Goal: Task Accomplishment & Management: Use online tool/utility

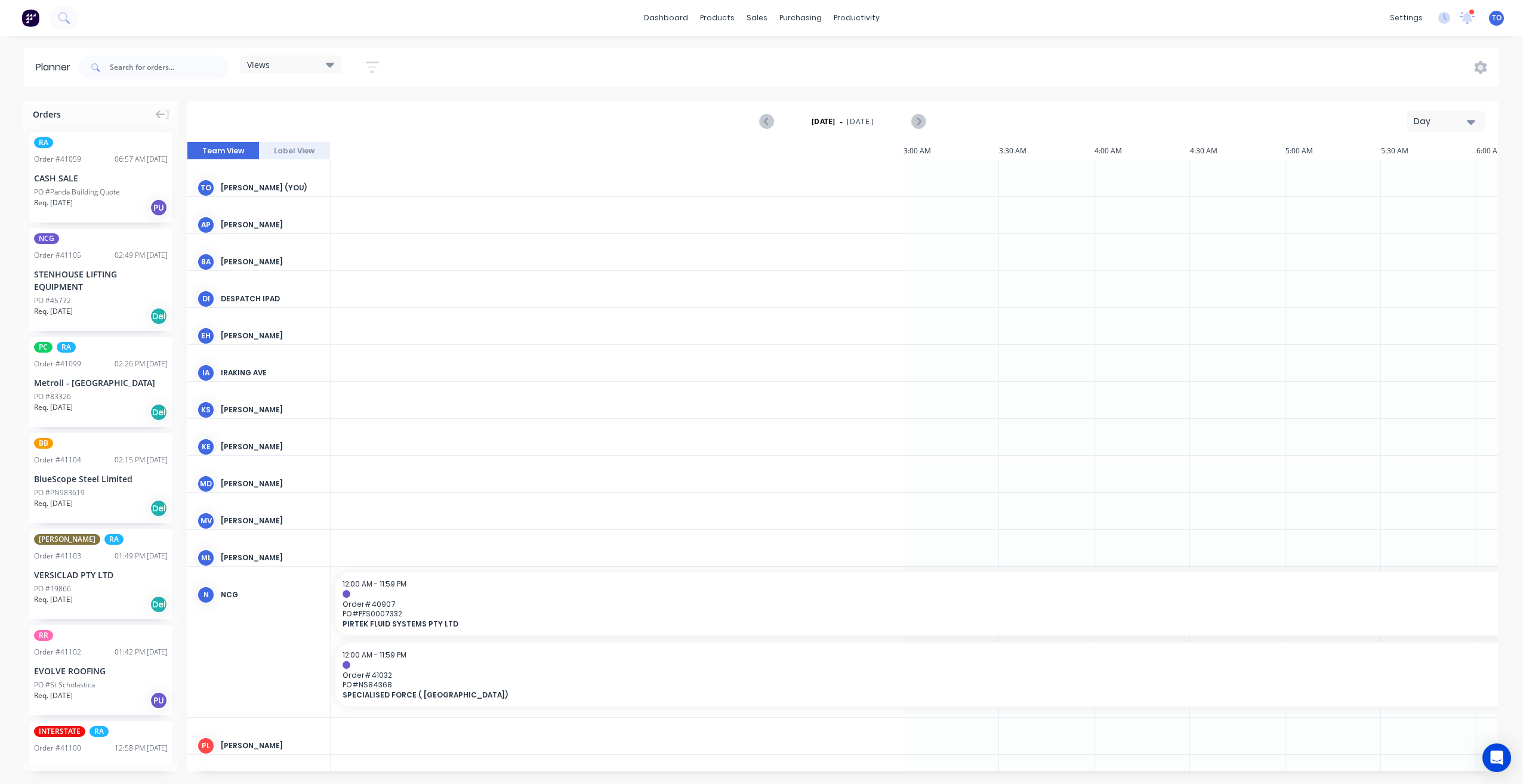
scroll to position [0, 1338]
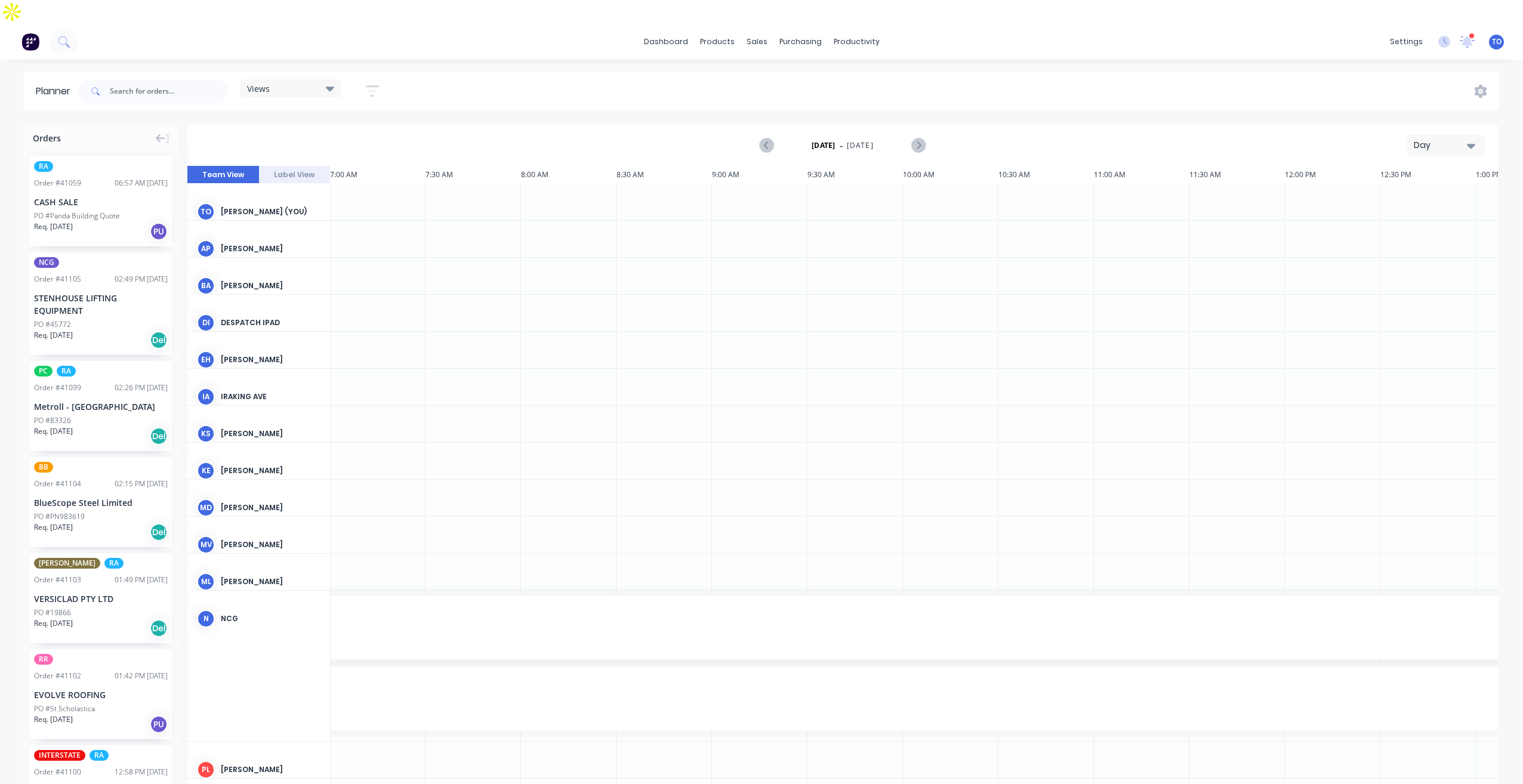
click at [1460, 139] on div "Day" at bounding box center [1441, 145] width 55 height 13
click at [1426, 189] on div "Week" at bounding box center [1424, 200] width 118 height 24
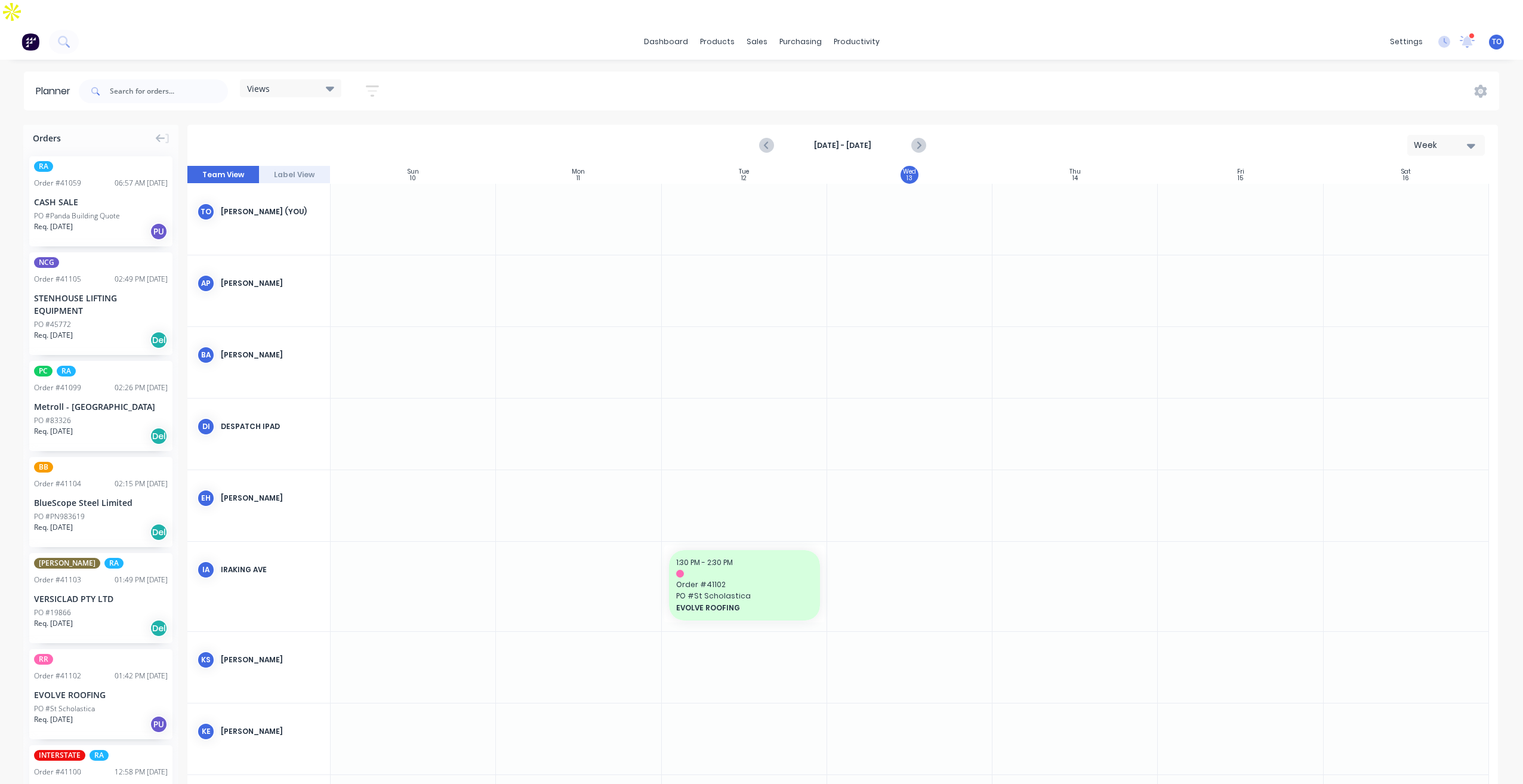
click at [378, 84] on icon "button" at bounding box center [372, 91] width 13 height 15
click at [371, 127] on button "Show/Hide users" at bounding box center [316, 135] width 111 height 18
click at [385, 109] on div "Show/Hide users All Tobias Oyeyinka (You) Angela Perez Byron Aird Despatch Ipad…" at bounding box center [317, 225] width 148 height 232
click at [357, 165] on icon "button" at bounding box center [359, 171] width 9 height 13
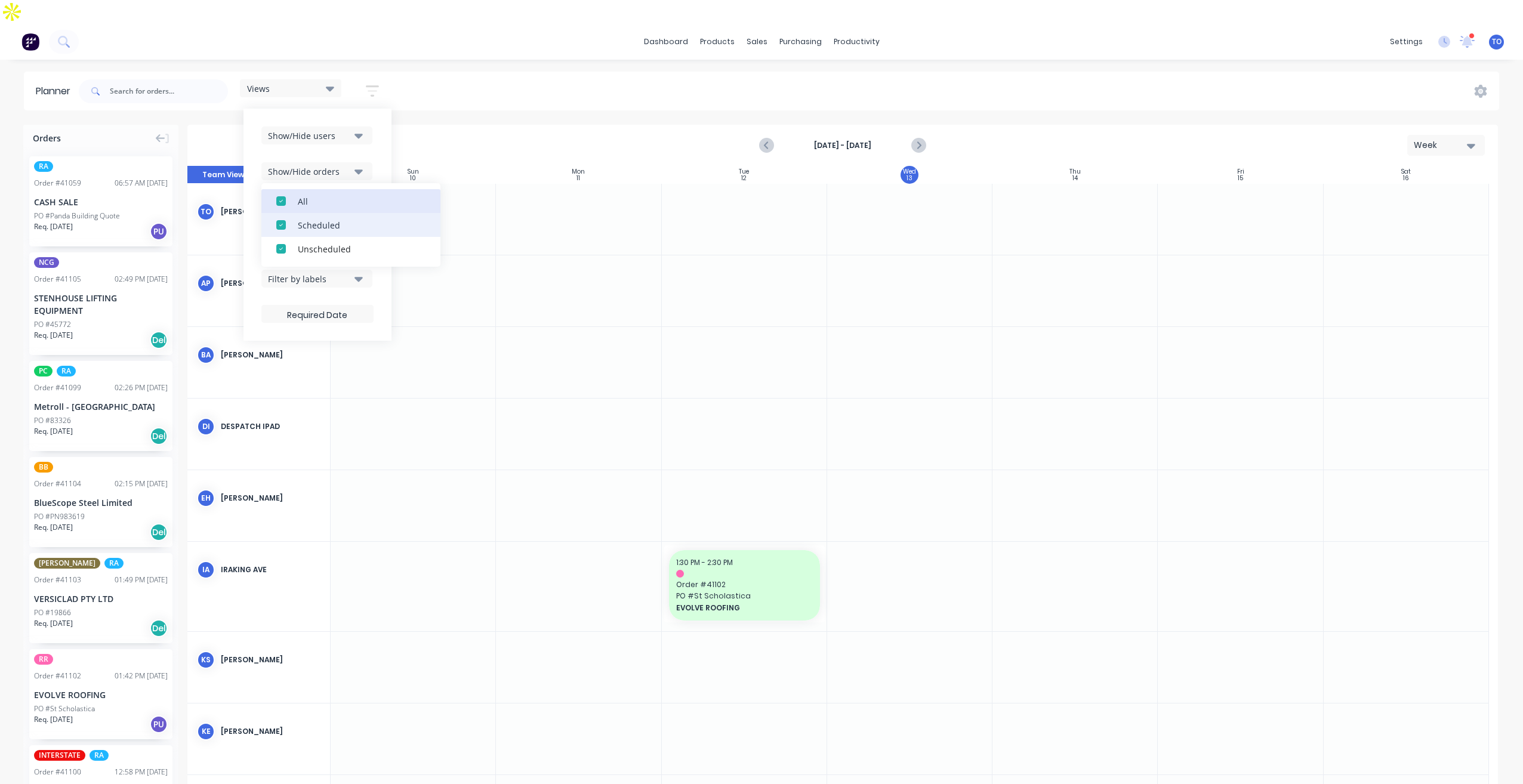
drag, startPoint x: 339, startPoint y: 180, endPoint x: 339, endPoint y: 203, distance: 23.0
click at [339, 195] on div "All" at bounding box center [357, 201] width 120 height 13
click at [334, 242] on div "Unscheduled" at bounding box center [357, 248] width 120 height 13
click at [379, 137] on div "Show/Hide users Show/Hide orders All Scheduled Unscheduled Filter by status Fil…" at bounding box center [317, 225] width 148 height 232
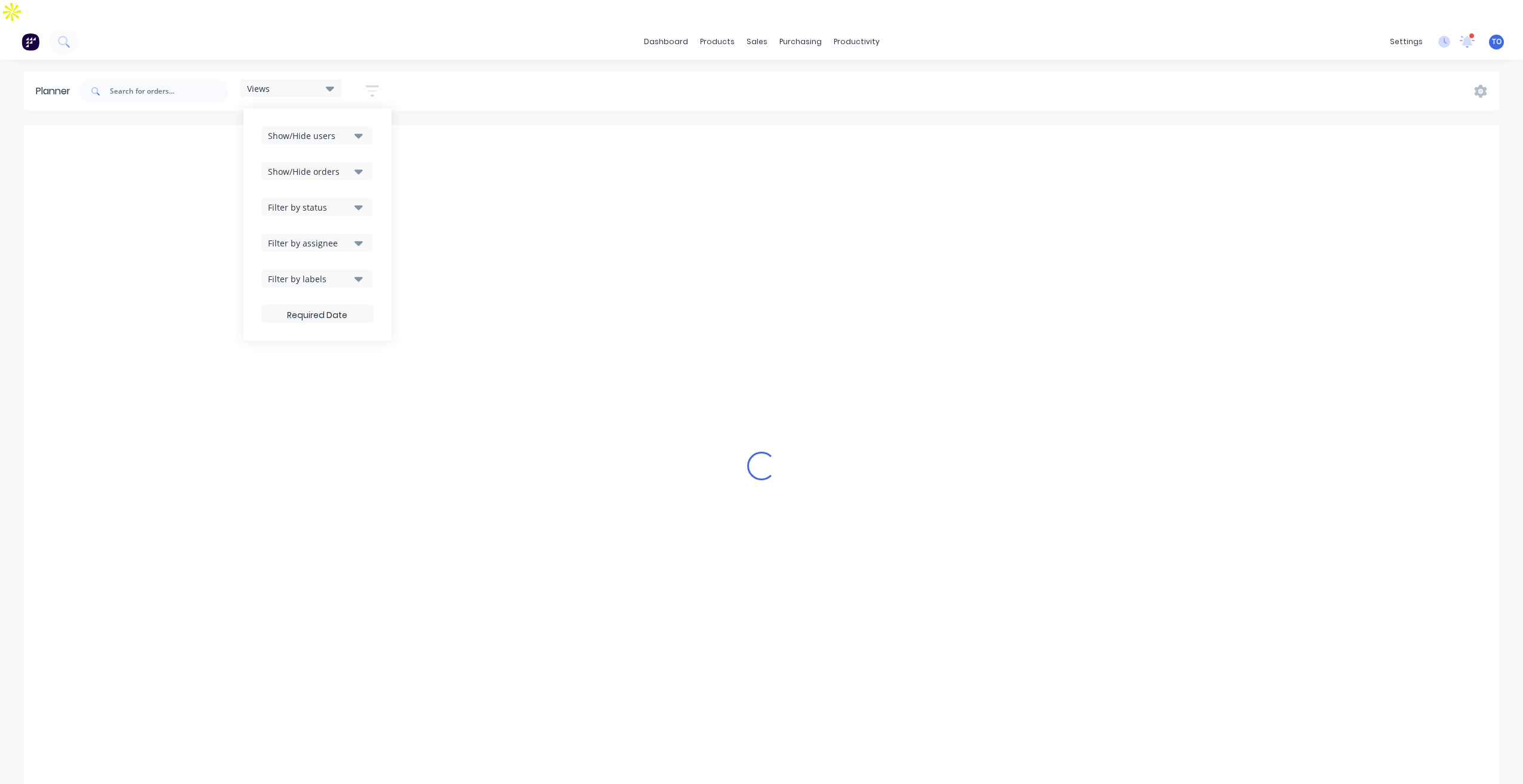
click at [349, 201] on div "Filter by status" at bounding box center [309, 208] width 83 height 13
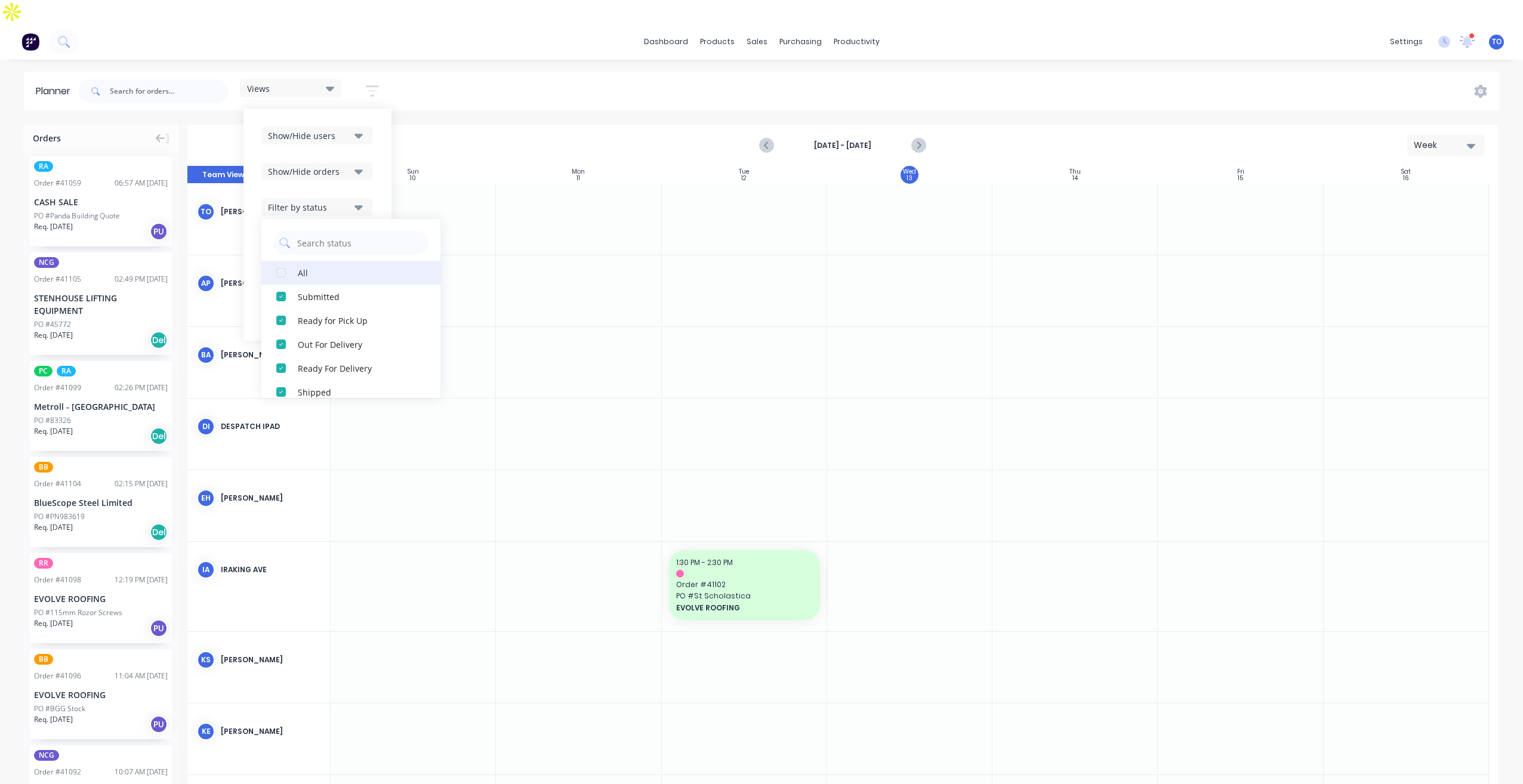
click at [308, 266] on div "All" at bounding box center [357, 273] width 120 height 13
drag, startPoint x: 382, startPoint y: 156, endPoint x: 334, endPoint y: 248, distance: 103.8
click at [382, 156] on div "Show/Hide users Show/Hide orders Filter by status All Draft Quote Archived Deli…" at bounding box center [317, 225] width 148 height 232
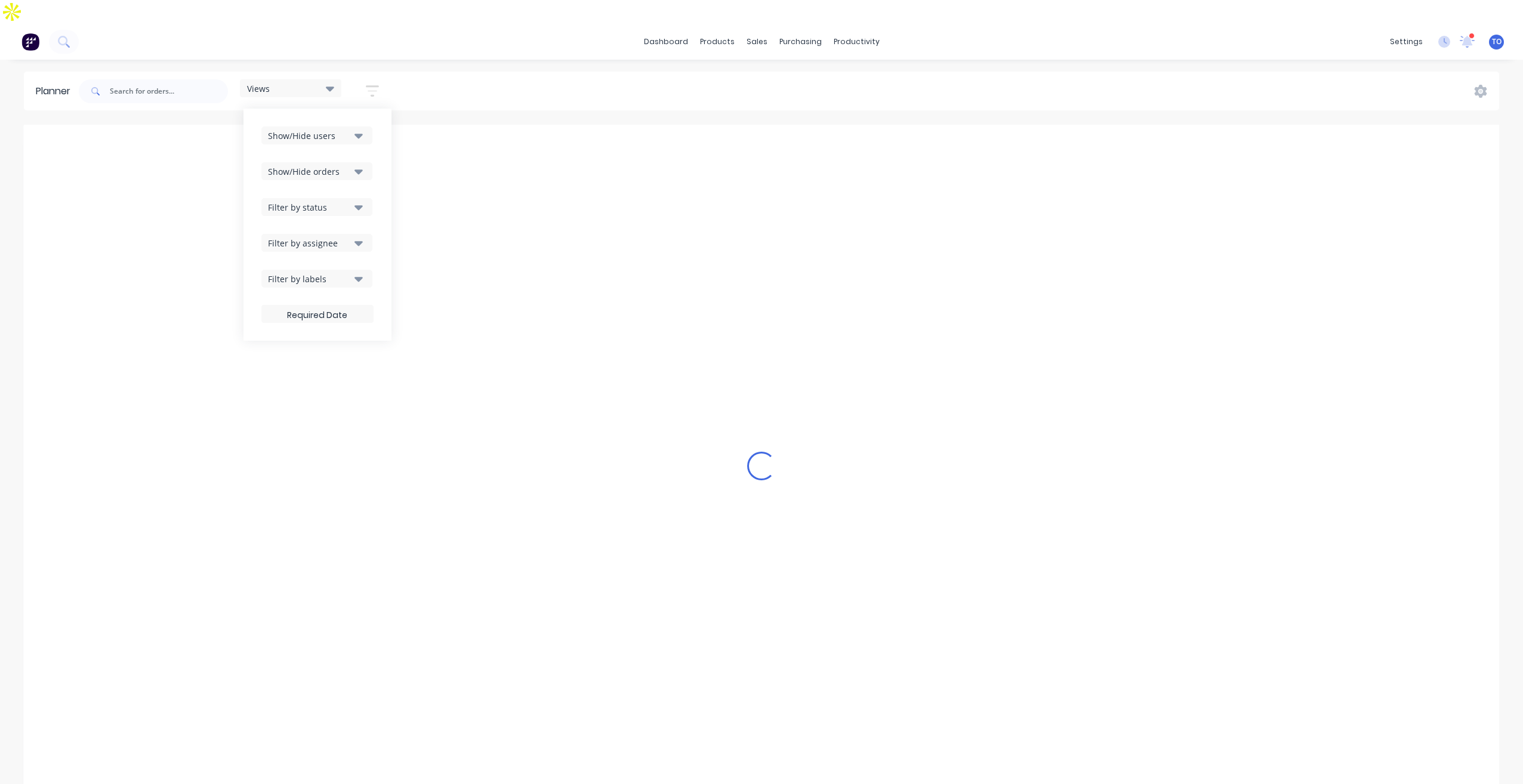
click at [346, 237] on div "Filter by assignee" at bounding box center [309, 243] width 83 height 13
click at [379, 197] on div "Show/Hide users Show/Hide orders Filter by status Filter by assignee All Unassi…" at bounding box center [317, 225] width 148 height 232
click at [357, 173] on div "Show/Hide users Show/Hide orders Filter by status Filter by assignee Filter by …" at bounding box center [317, 225] width 112 height 196
click at [351, 237] on div "Filter by assignee" at bounding box center [309, 243] width 83 height 13
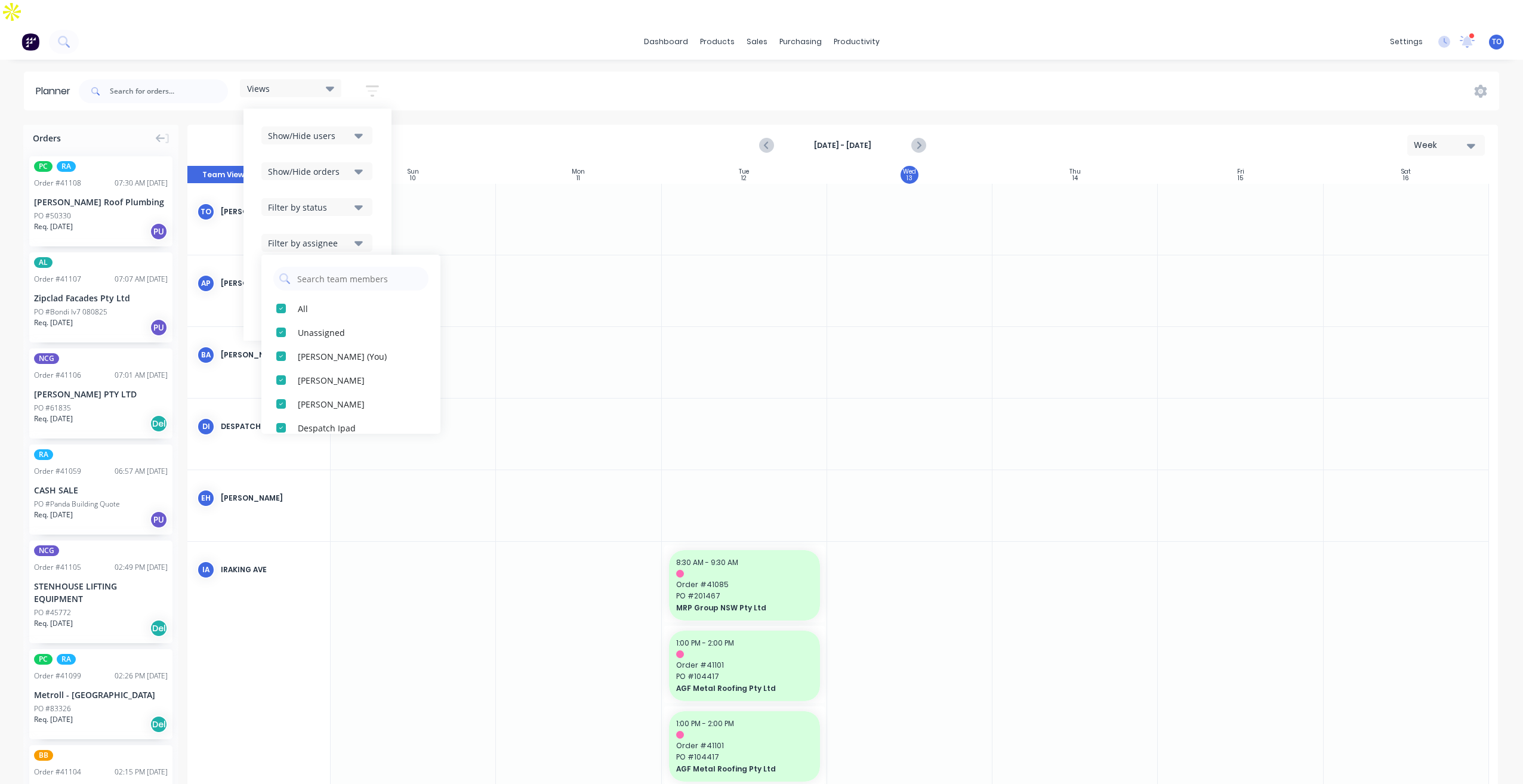
click at [363, 129] on icon "button" at bounding box center [359, 135] width 9 height 13
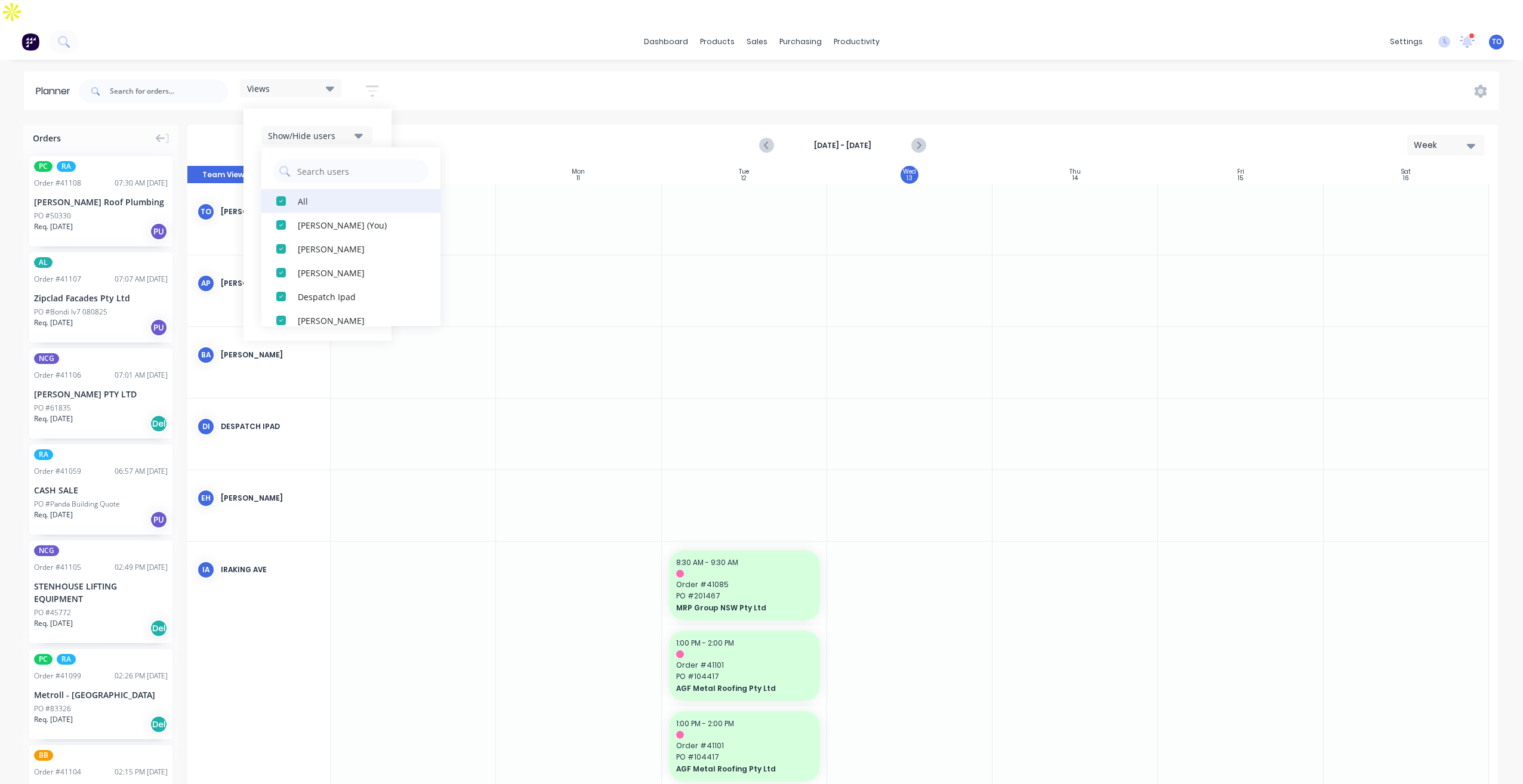
click at [329, 195] on div "All" at bounding box center [357, 201] width 120 height 13
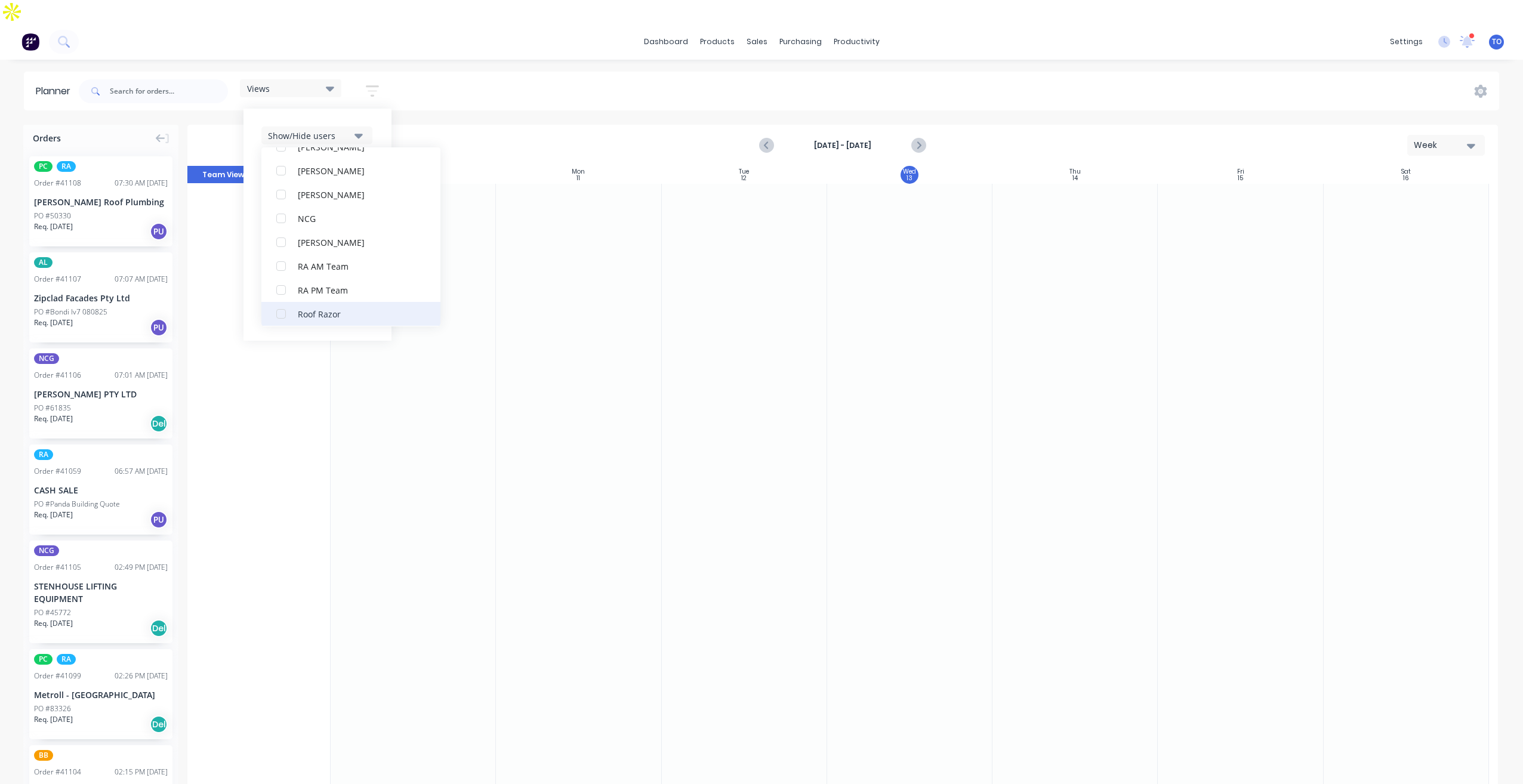
scroll to position [299, 0]
click at [334, 249] on button "RA PM Team" at bounding box center [351, 261] width 179 height 24
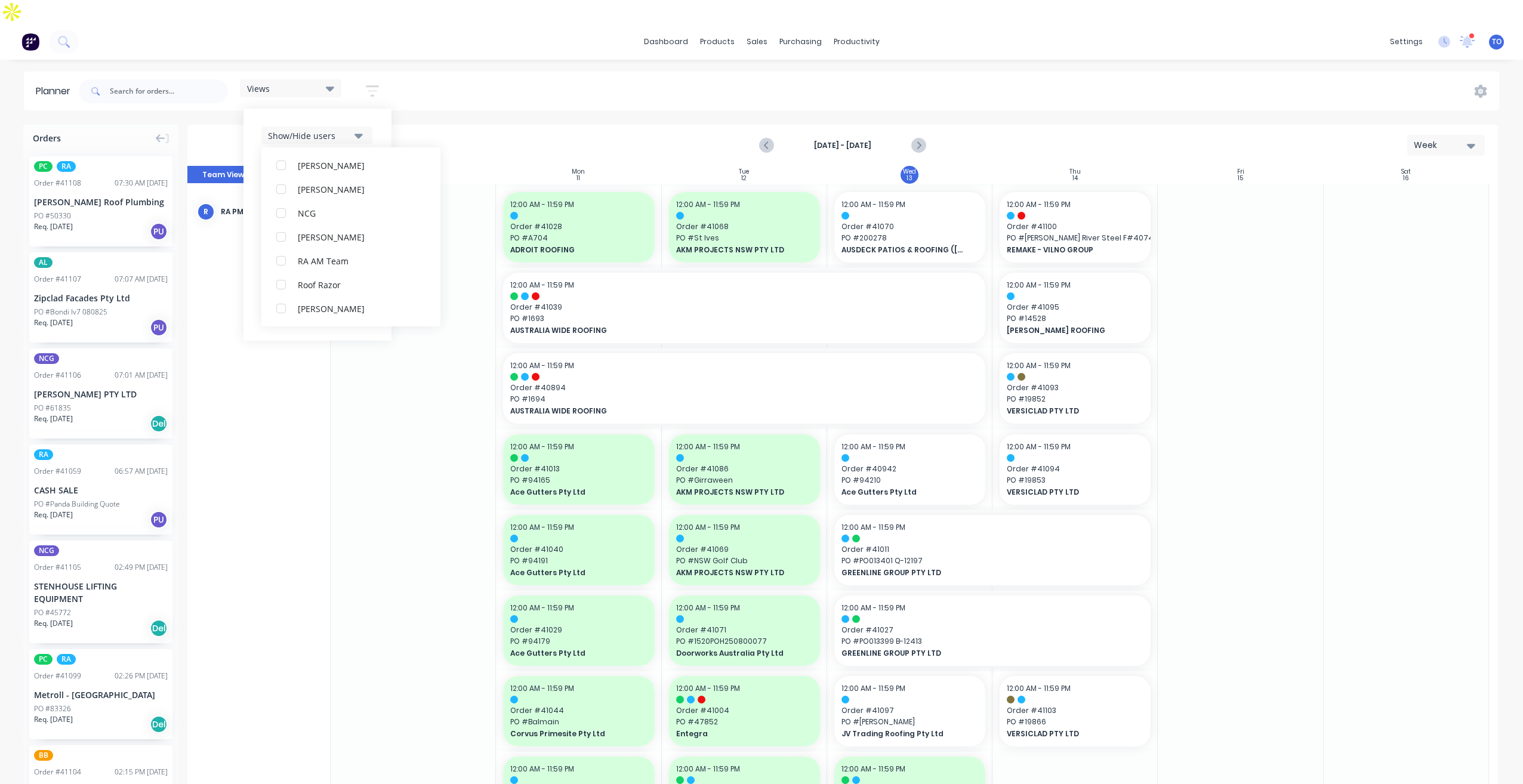
scroll to position [0, 0]
click at [387, 109] on div "Show/Hide users All RA PM Team Tobias Oyeyinka (You) Angela Perez Byron Aird De…" at bounding box center [317, 225] width 148 height 232
click at [597, 24] on div "dashboard products sales purchasing productivity dashboard products Product Cat…" at bounding box center [761, 42] width 1523 height 36
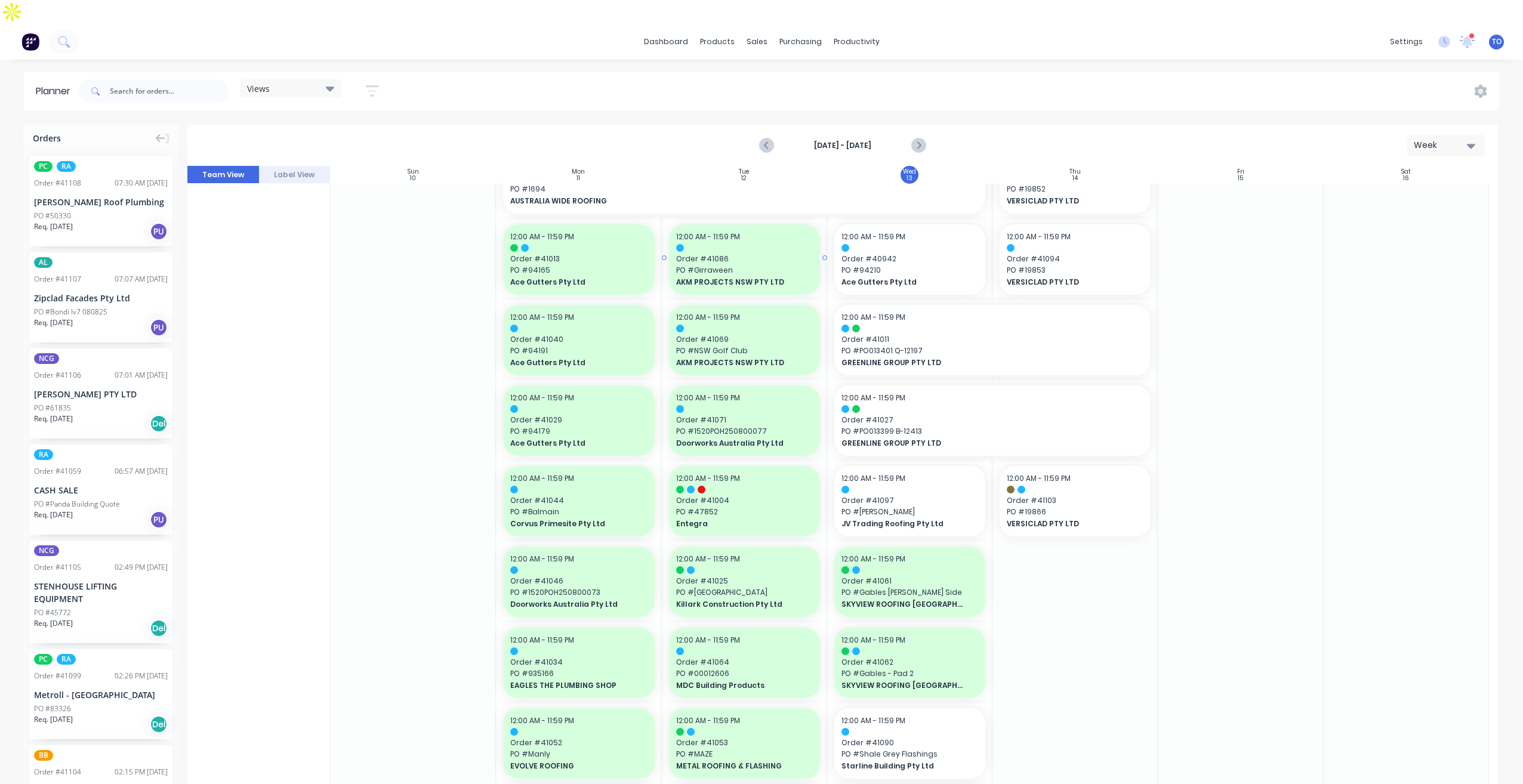
scroll to position [179, 0]
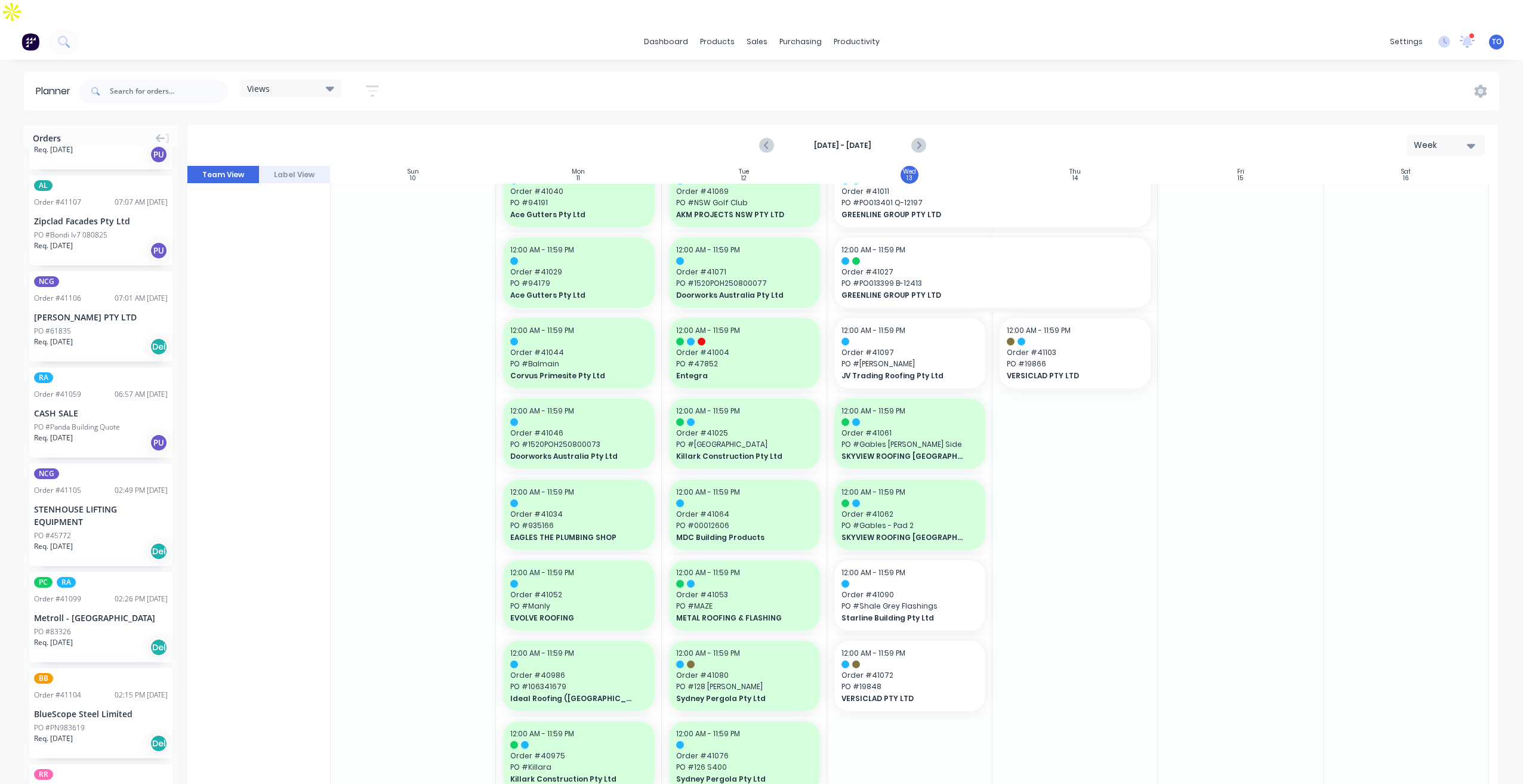
scroll to position [0, 0]
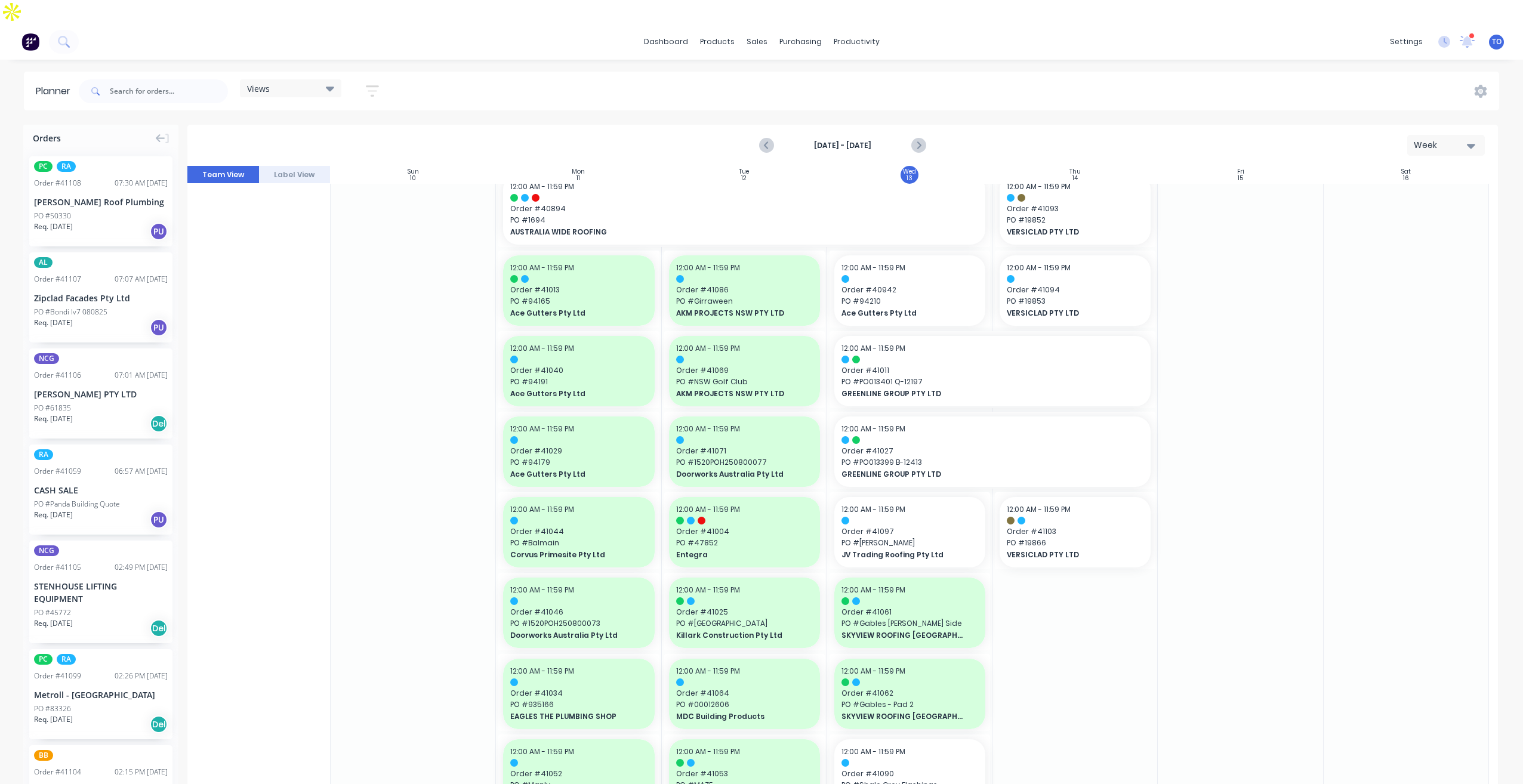
click at [375, 84] on icon "button" at bounding box center [372, 91] width 13 height 15
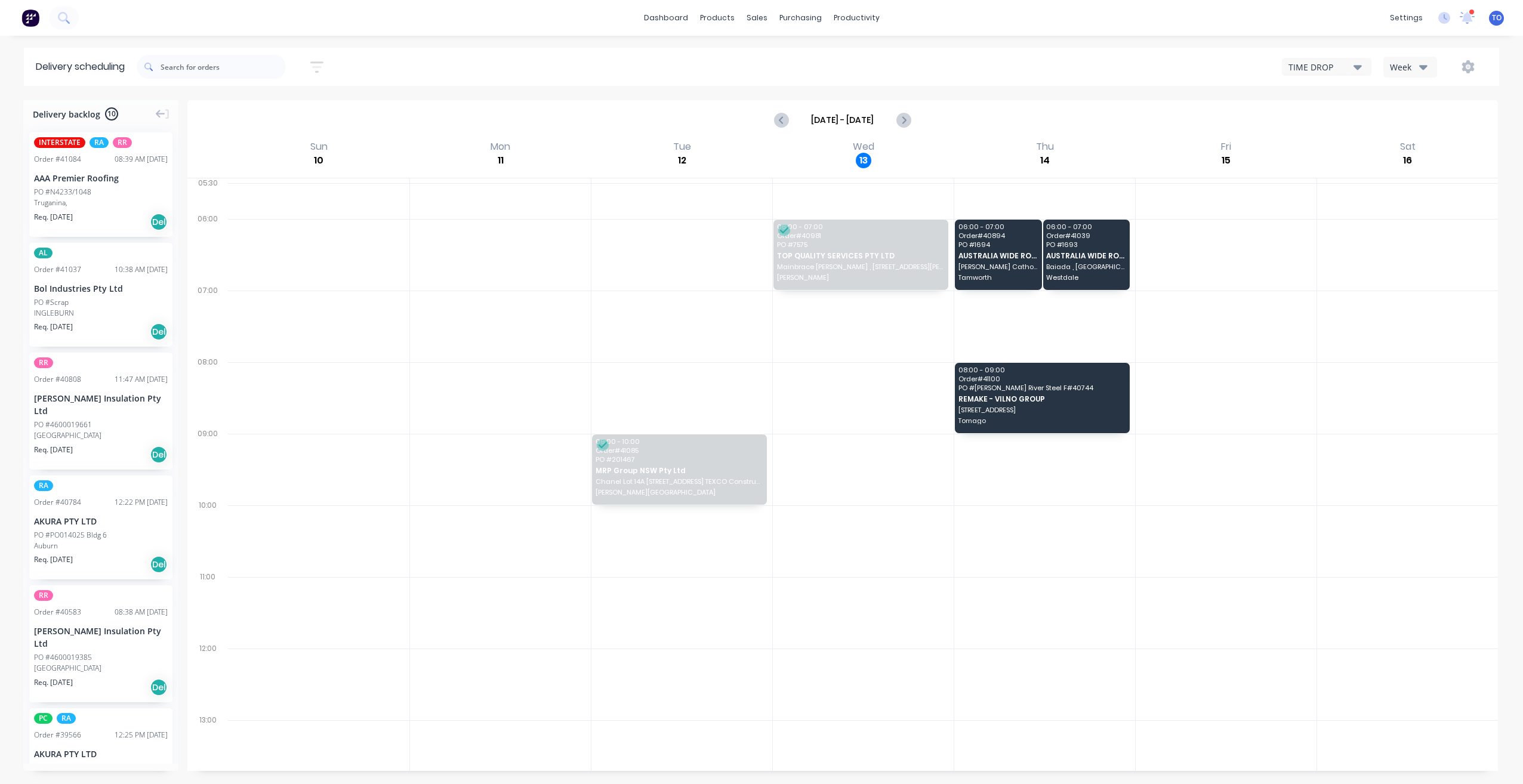
click at [1421, 68] on icon "button" at bounding box center [1423, 67] width 9 height 13
click at [1411, 120] on div "Vehicle" at bounding box center [1443, 122] width 118 height 24
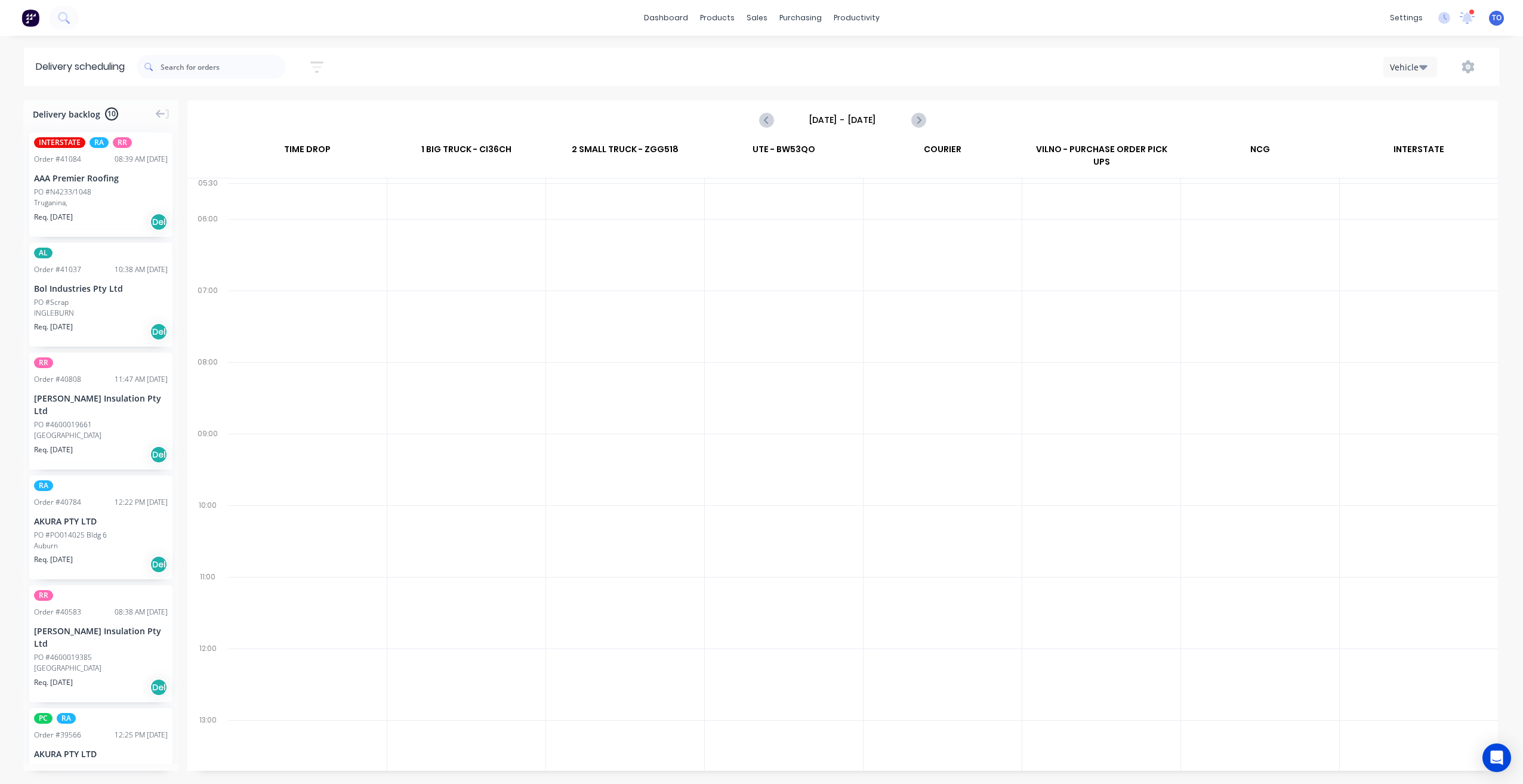
click at [817, 120] on input "Sunday - 10/08/25" at bounding box center [842, 120] width 118 height 18
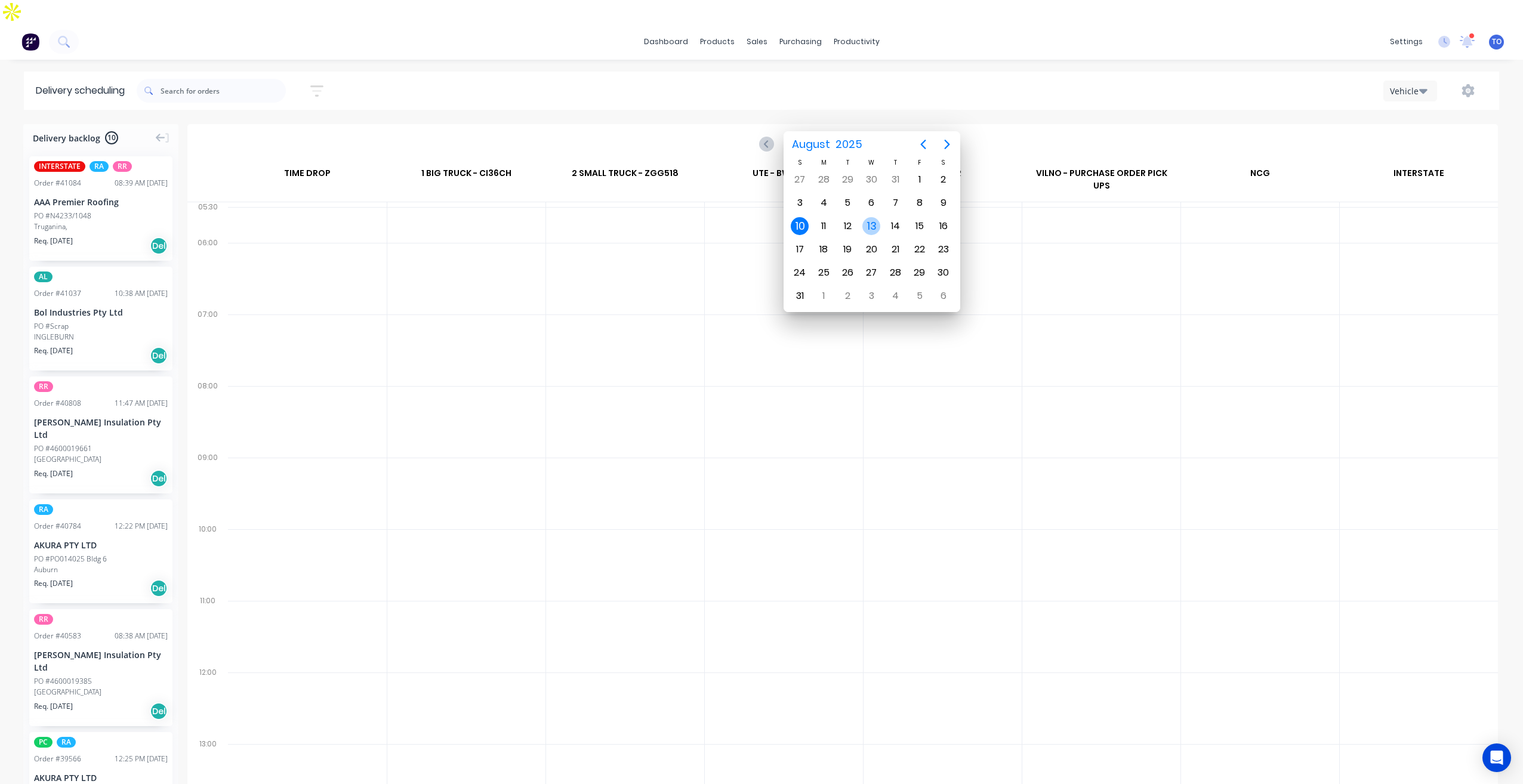
click at [874, 226] on div "13" at bounding box center [871, 226] width 18 height 18
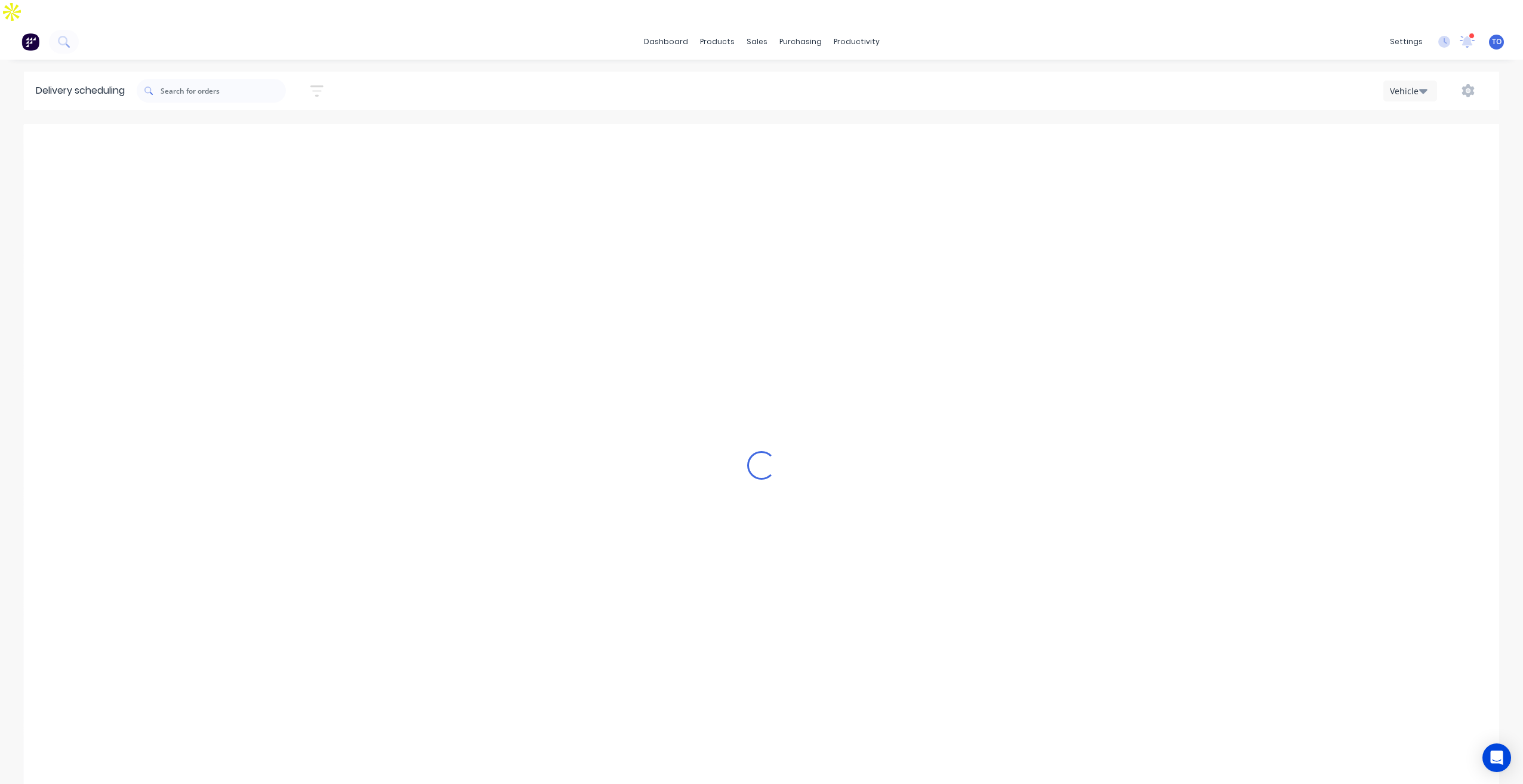
type input "Wednesday - 13/08/25"
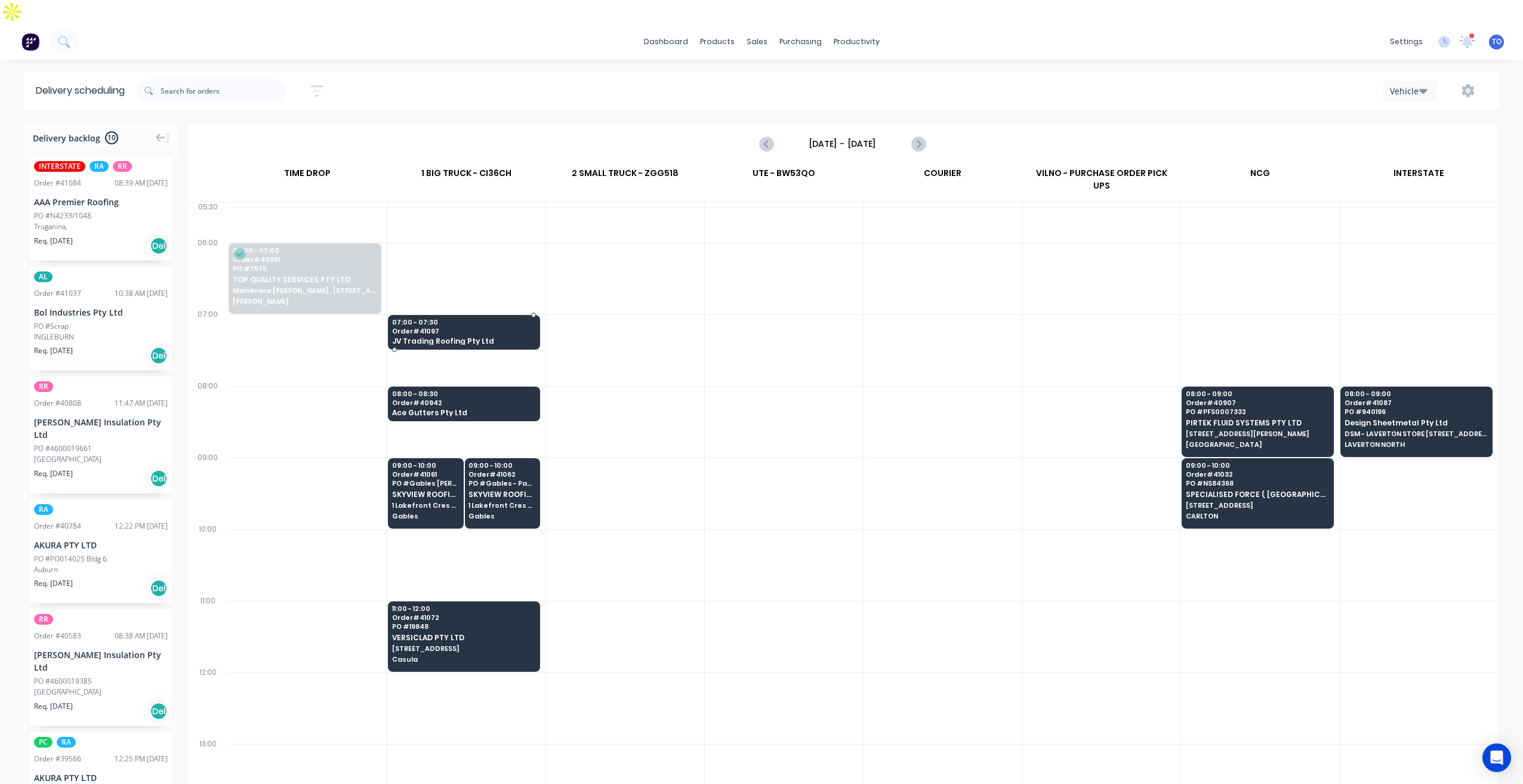
click at [477, 328] on span "Order # 41097" at bounding box center [463, 331] width 142 height 7
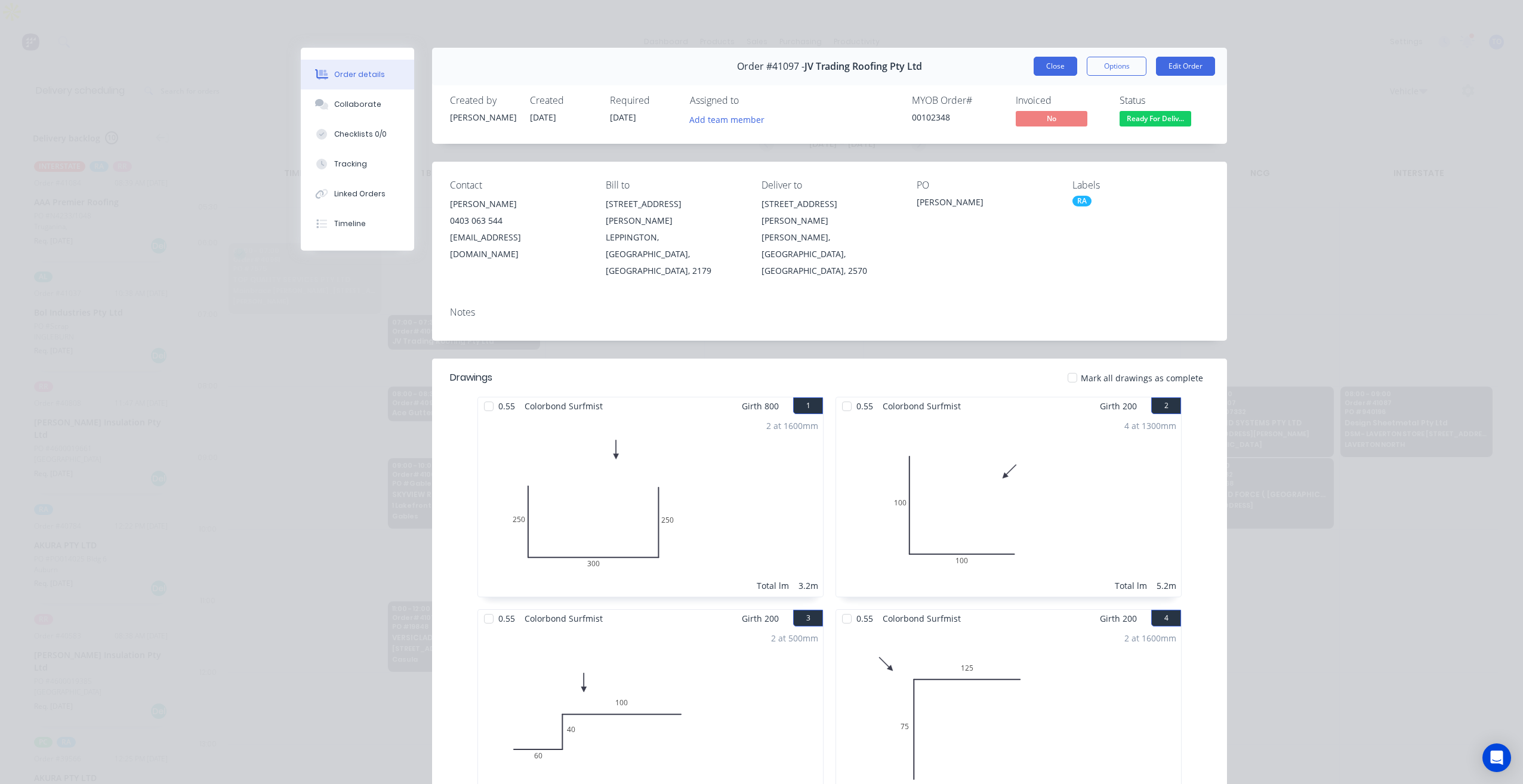
click at [1045, 63] on button "Close" at bounding box center [1055, 66] width 44 height 19
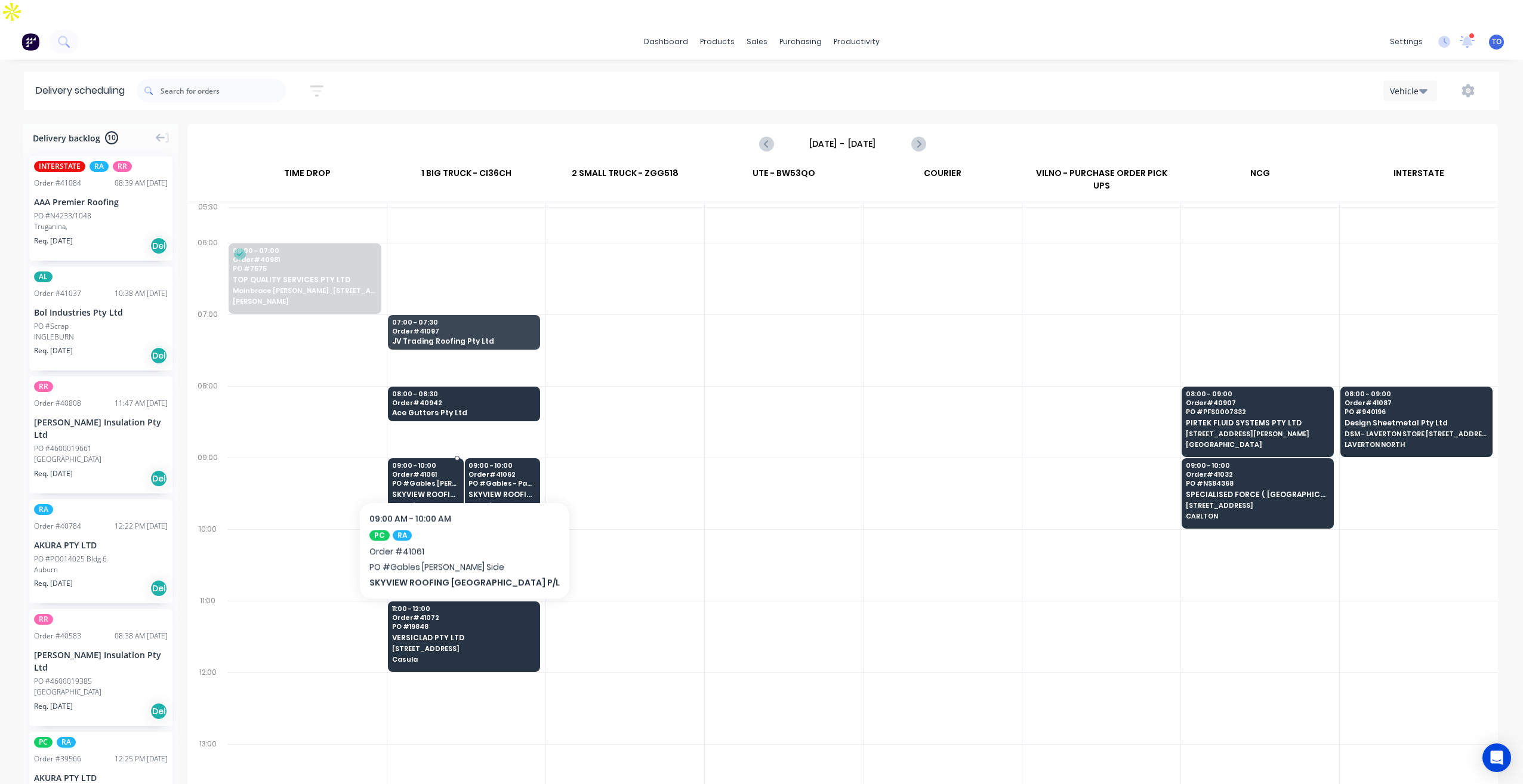
click at [437, 502] on span "1 Lakefront Cres Mainbrace construction Site" at bounding box center [425, 505] width 67 height 7
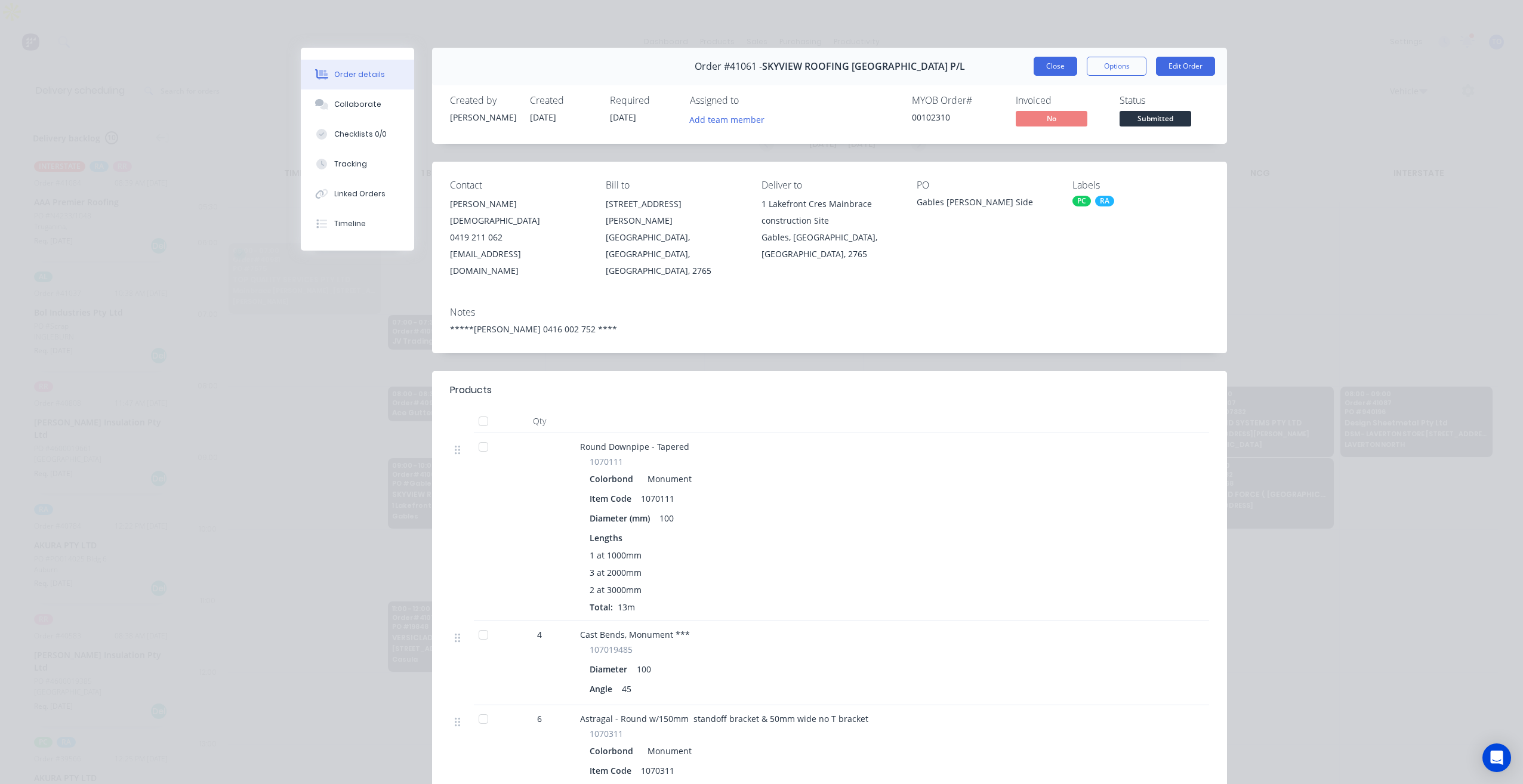
click at [1052, 67] on button "Close" at bounding box center [1055, 66] width 44 height 19
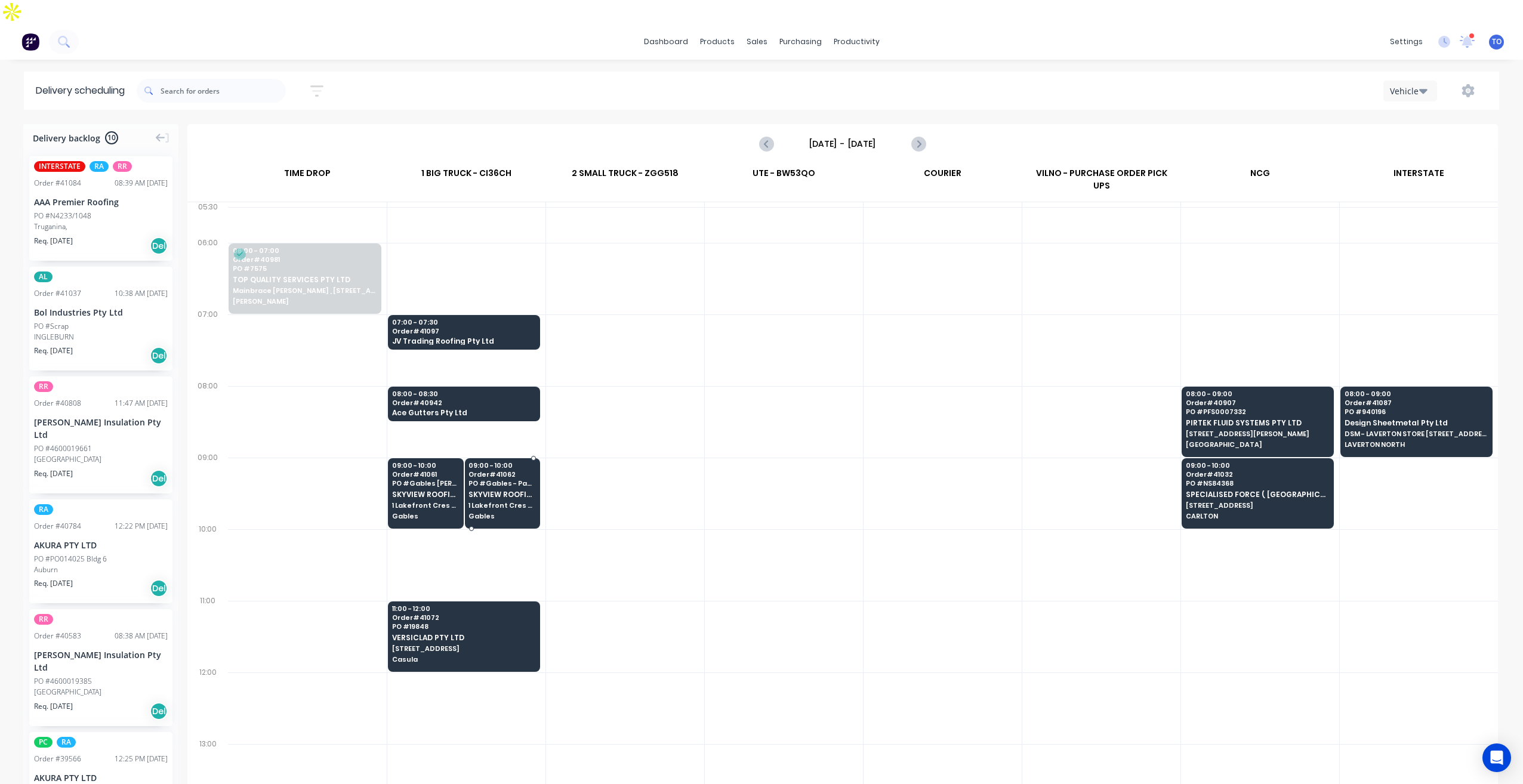
click at [494, 490] on span "SKYVIEW ROOFING [GEOGRAPHIC_DATA] P/L" at bounding box center [501, 494] width 67 height 8
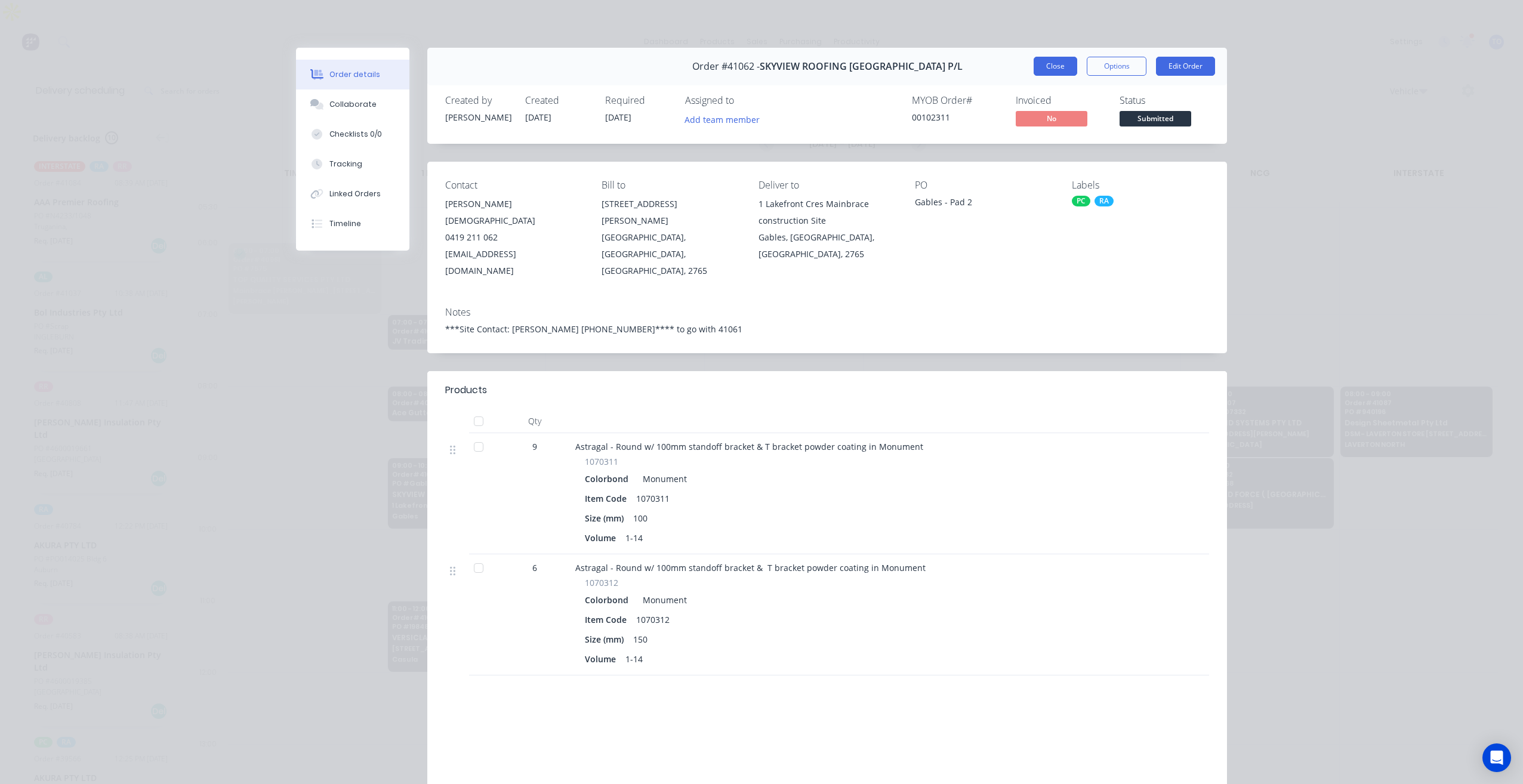
click at [1035, 65] on button "Close" at bounding box center [1055, 66] width 44 height 19
